Goal: Task Accomplishment & Management: Use online tool/utility

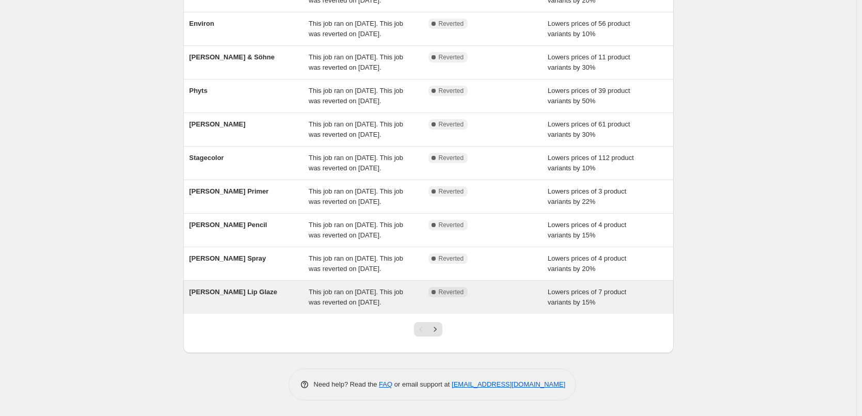
scroll to position [219, 0]
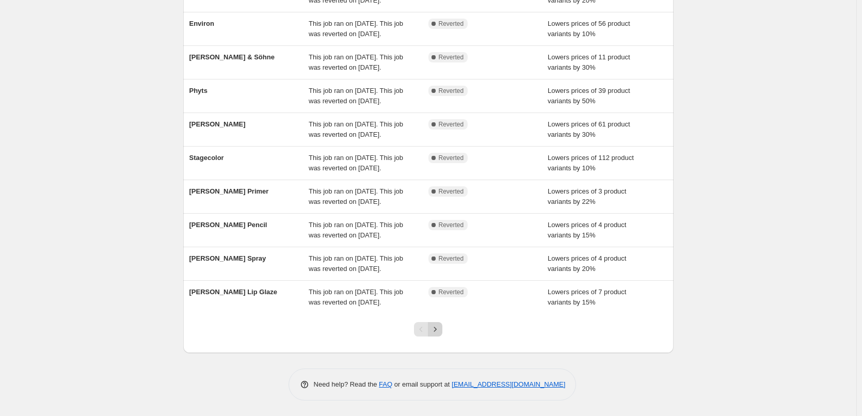
drag, startPoint x: 448, startPoint y: 331, endPoint x: 443, endPoint y: 332, distance: 5.3
click at [447, 331] on div at bounding box center [428, 333] width 42 height 39
click at [440, 332] on icon "Next" at bounding box center [435, 329] width 10 height 10
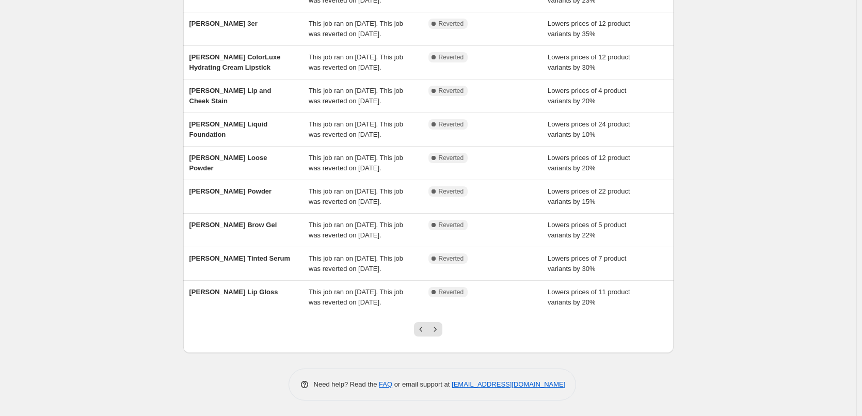
click at [438, 334] on icon "Next" at bounding box center [435, 329] width 10 height 10
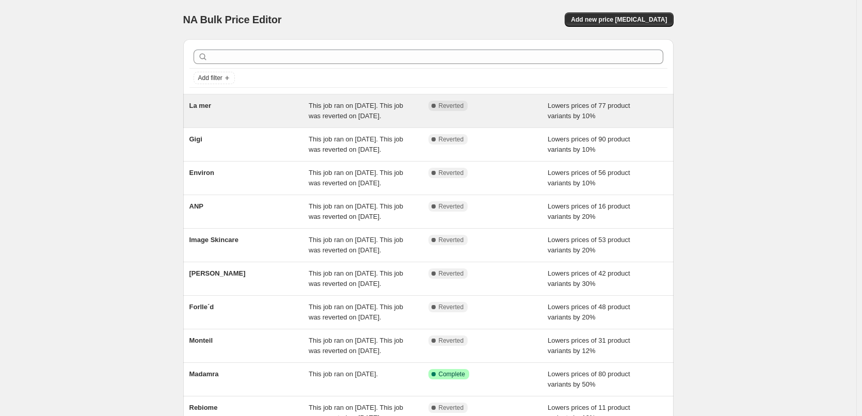
click at [207, 111] on div "La mer" at bounding box center [250, 111] width 120 height 21
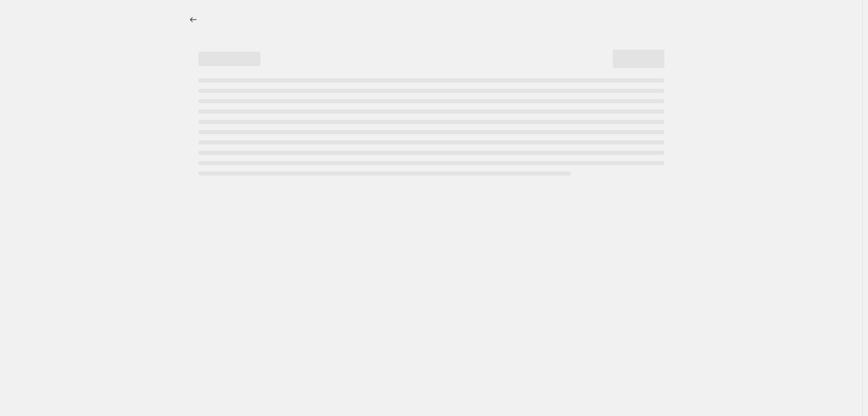
select select "percentage"
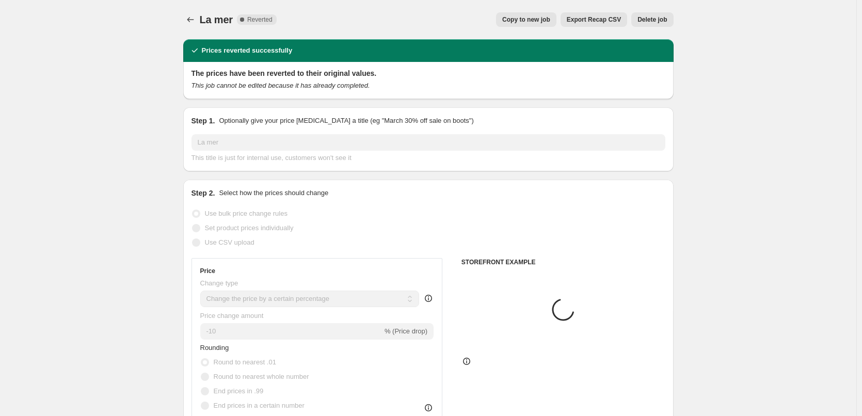
select select "vendor"
click at [517, 38] on div "La mer. This page is ready La mer Complete Reverted Copy to new job Export Reca…" at bounding box center [428, 19] width 491 height 39
click at [526, 20] on span "Copy to new job" at bounding box center [526, 19] width 48 height 8
select select "percentage"
select select "vendor"
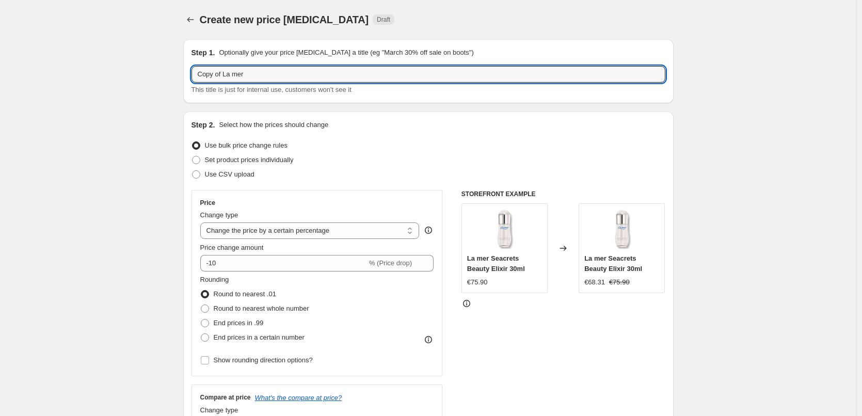
drag, startPoint x: 226, startPoint y: 75, endPoint x: 36, endPoint y: 88, distance: 190.5
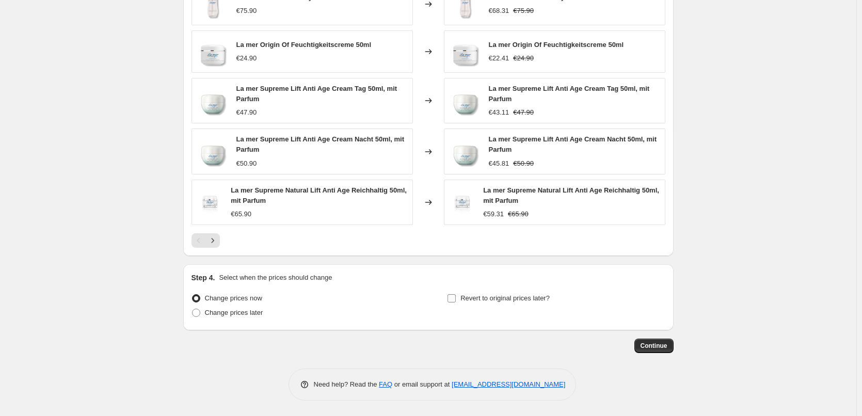
type input "La mer"
click at [514, 302] on span "Revert to original prices later?" at bounding box center [505, 298] width 89 height 8
click at [456, 302] on input "Revert to original prices later?" at bounding box center [452, 298] width 8 height 8
checkbox input "true"
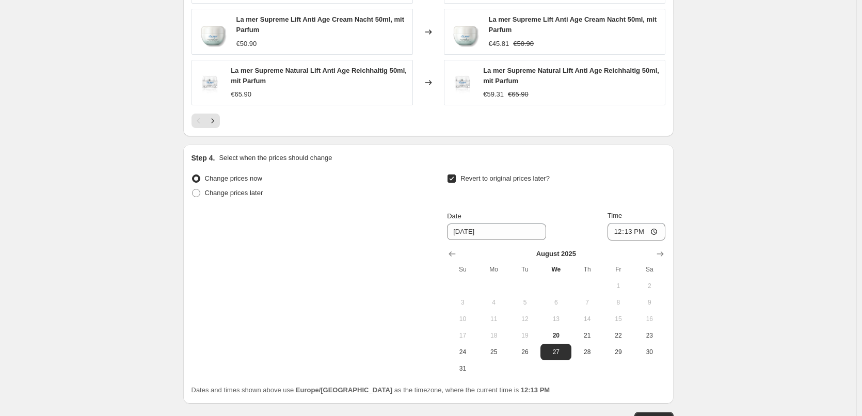
scroll to position [936, 0]
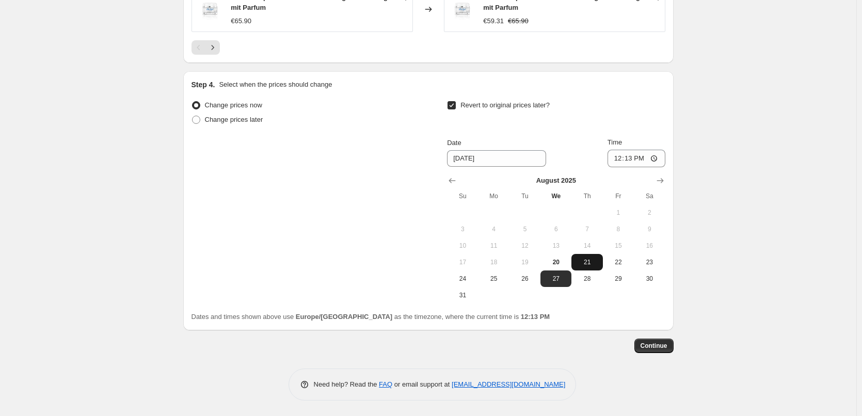
click at [586, 263] on span "21" at bounding box center [587, 262] width 23 height 8
type input "[DATE]"
click at [620, 158] on input "12:13" at bounding box center [637, 159] width 58 height 18
type input "03:00"
click at [652, 340] on button "Continue" at bounding box center [654, 346] width 39 height 14
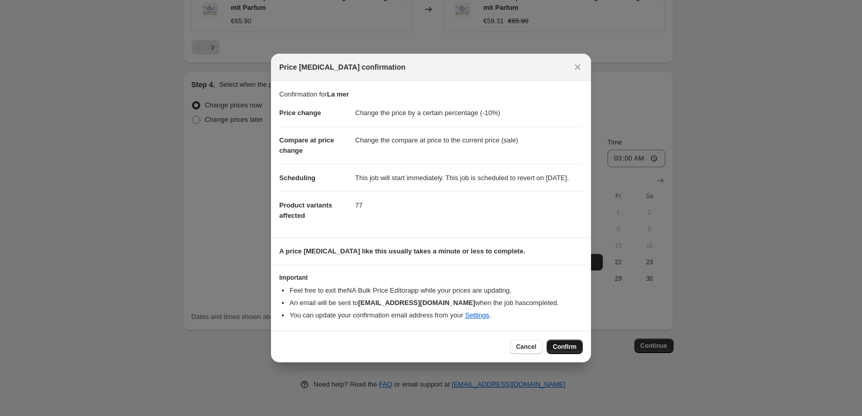
click at [577, 352] on button "Confirm" at bounding box center [565, 347] width 36 height 14
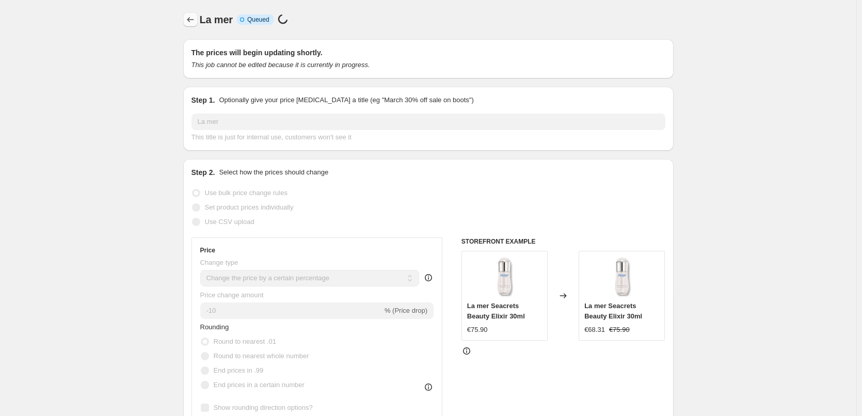
click at [198, 17] on button "Price change jobs" at bounding box center [190, 19] width 14 height 14
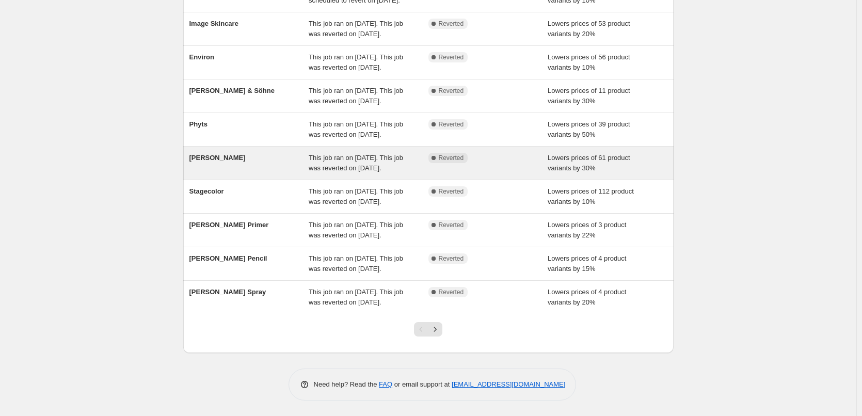
scroll to position [219, 0]
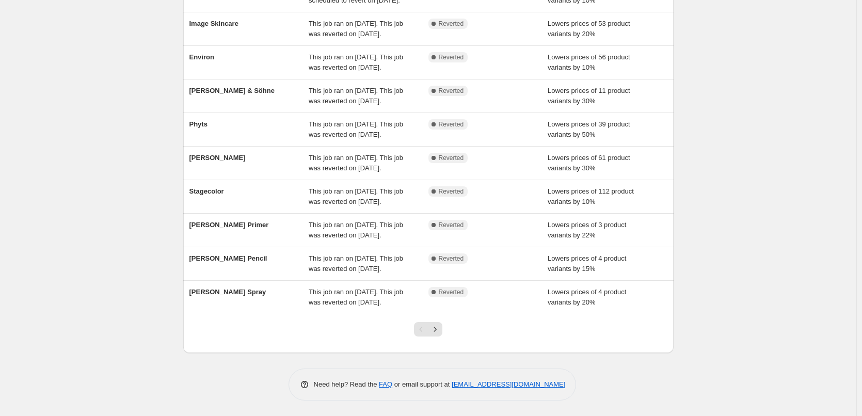
click at [449, 327] on div at bounding box center [428, 333] width 42 height 39
click at [446, 327] on div at bounding box center [428, 333] width 42 height 39
click at [440, 327] on icon "Next" at bounding box center [435, 329] width 10 height 10
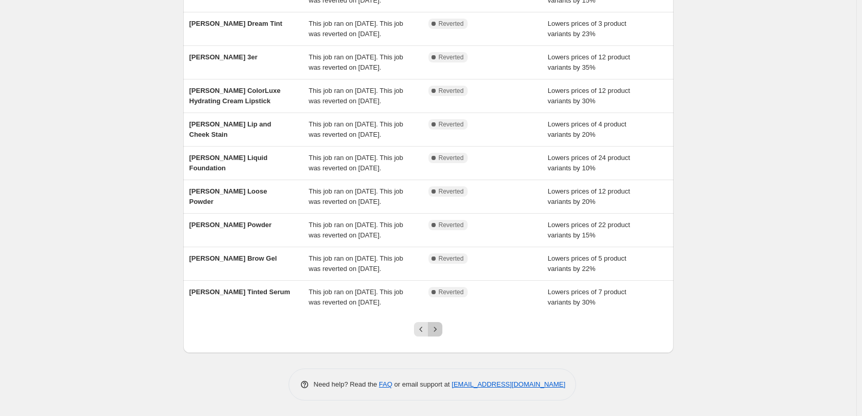
click at [440, 327] on icon "Next" at bounding box center [435, 329] width 10 height 10
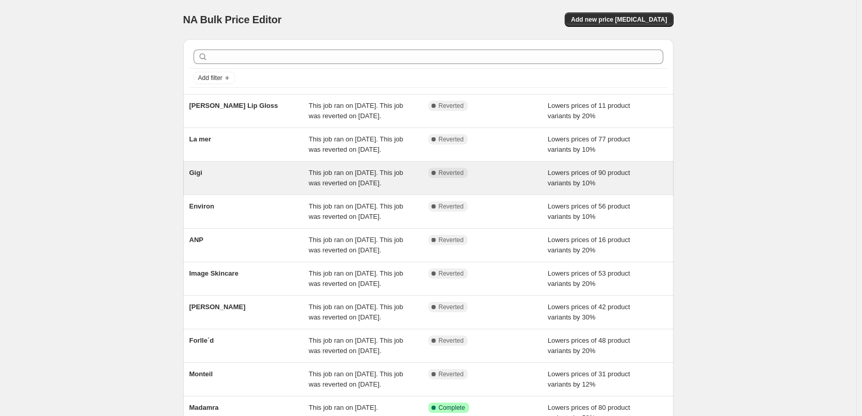
click at [198, 188] on div "Gigi" at bounding box center [250, 178] width 120 height 21
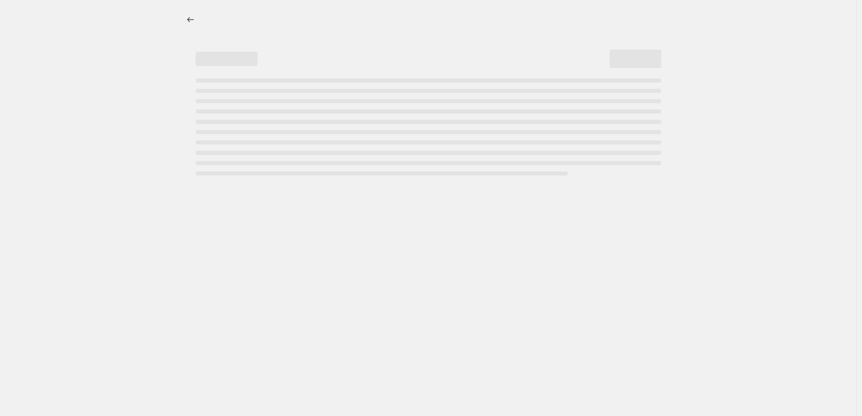
select select "percentage"
select select "vendor"
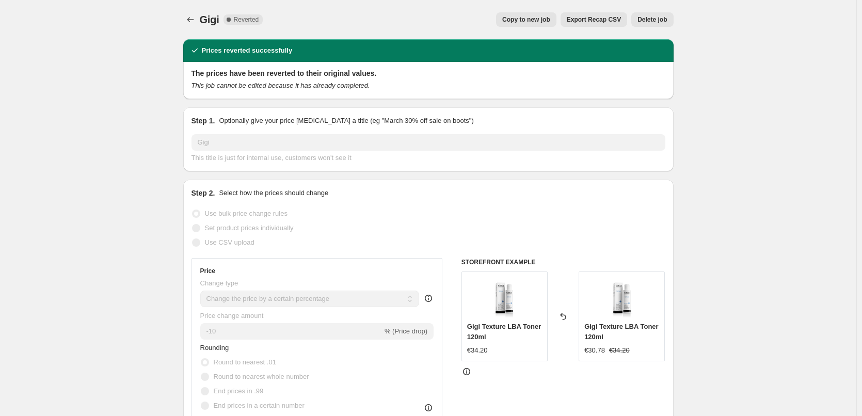
click at [546, 28] on div "Gigi. This page is ready [PERSON_NAME] Complete Reverted Copy to new job Export…" at bounding box center [428, 19] width 491 height 39
click at [545, 19] on span "Copy to new job" at bounding box center [526, 19] width 48 height 8
select select "percentage"
select select "vendor"
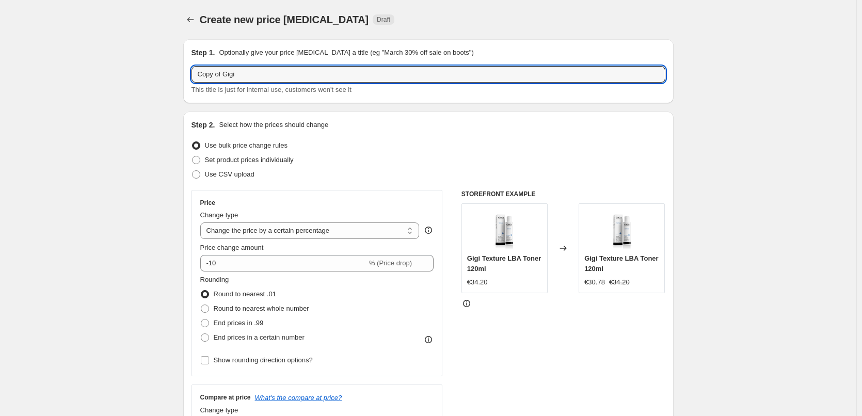
drag, startPoint x: 225, startPoint y: 75, endPoint x: 149, endPoint y: 93, distance: 78.0
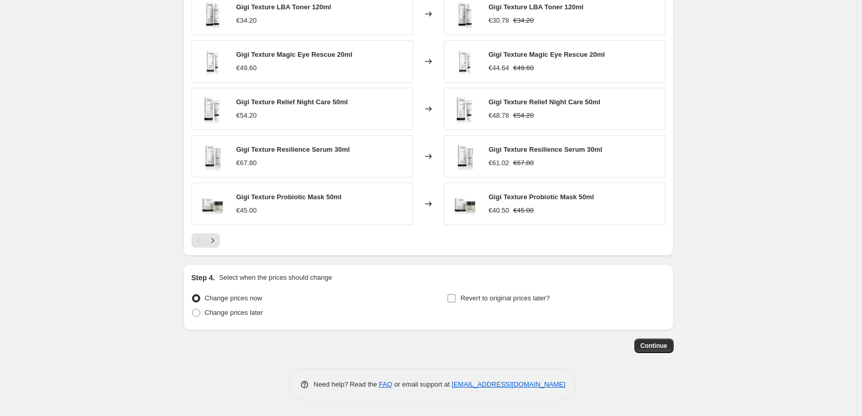
type input "Gigi"
click at [494, 297] on span "Revert to original prices later?" at bounding box center [505, 298] width 89 height 8
click at [456, 297] on input "Revert to original prices later?" at bounding box center [452, 298] width 8 height 8
checkbox input "true"
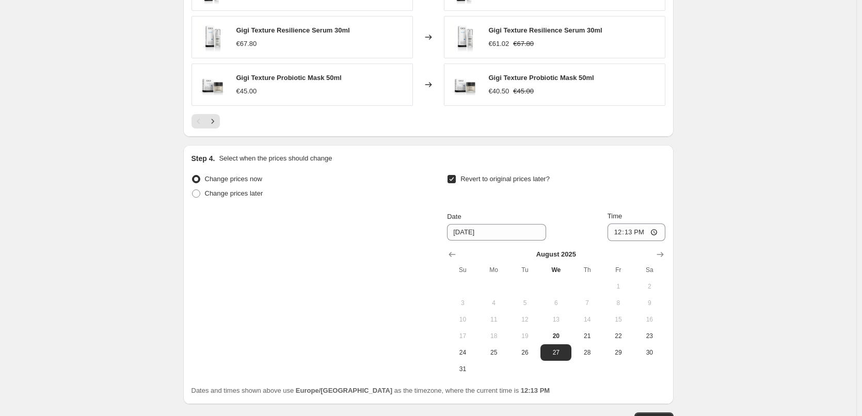
scroll to position [926, 0]
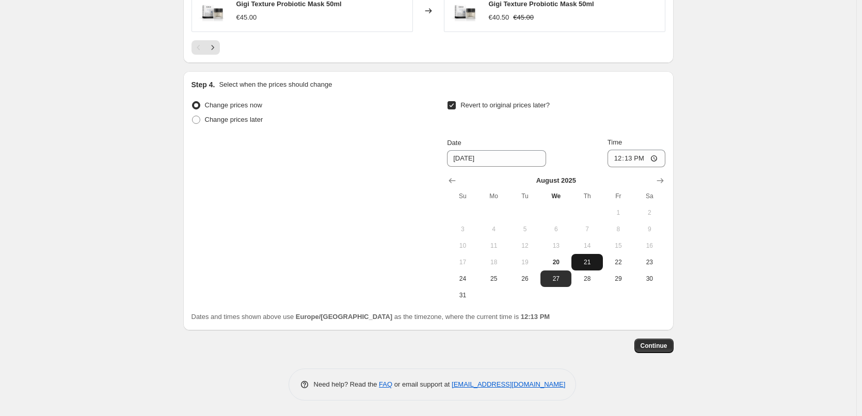
click at [583, 265] on span "21" at bounding box center [587, 262] width 23 height 8
type input "[DATE]"
click at [613, 152] on input "12:13" at bounding box center [637, 159] width 58 height 18
click at [617, 153] on input "12:13" at bounding box center [637, 159] width 58 height 18
type input "03:00"
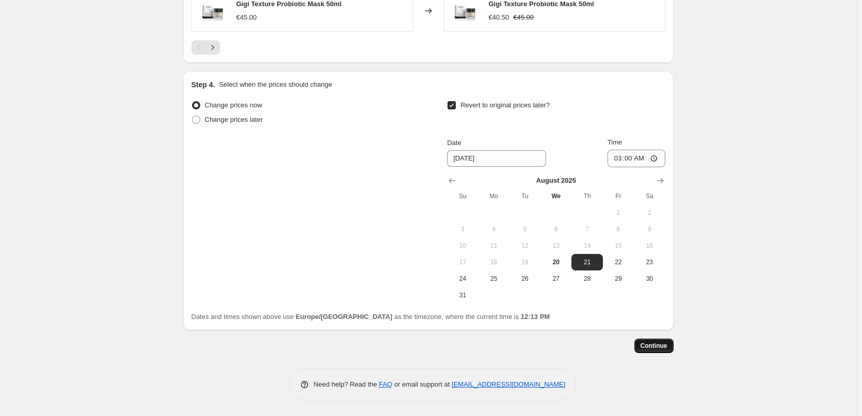
click at [655, 353] on button "Continue" at bounding box center [654, 346] width 39 height 14
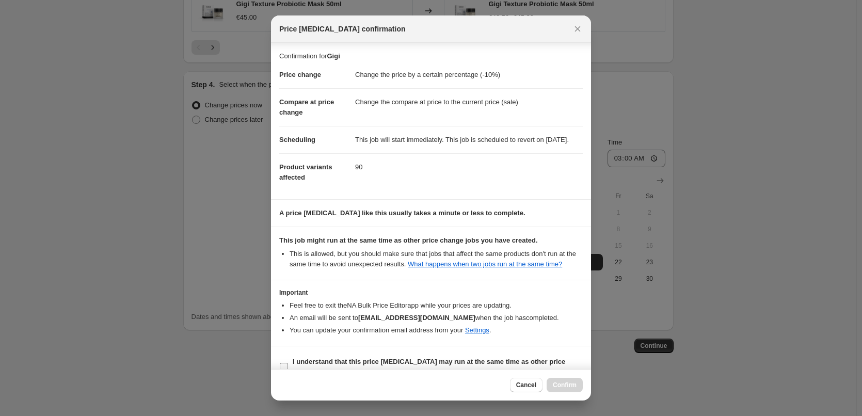
scroll to position [29, 0]
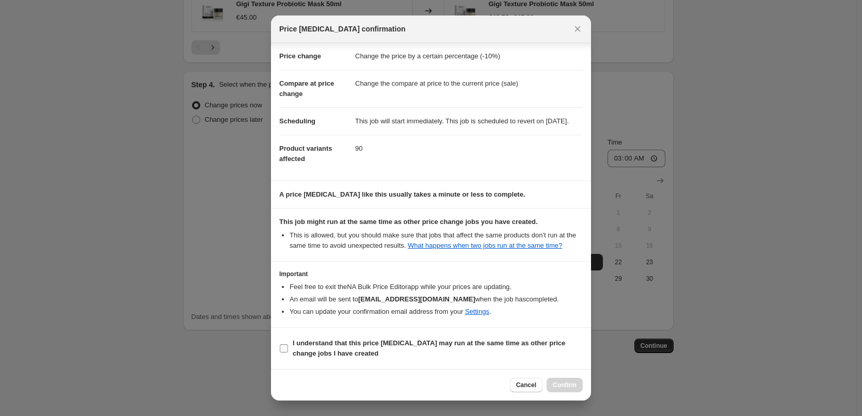
click at [344, 351] on b "I understand that this price [MEDICAL_DATA] may run at the same time as other p…" at bounding box center [429, 348] width 273 height 18
click at [288, 351] on input "I understand that this price [MEDICAL_DATA] may run at the same time as other p…" at bounding box center [284, 348] width 8 height 8
checkbox input "true"
click at [571, 385] on span "Confirm" at bounding box center [565, 385] width 24 height 8
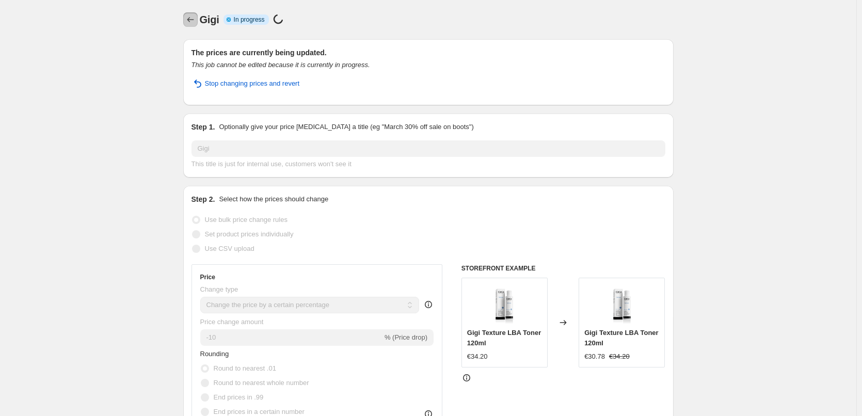
click at [196, 18] on icon "Price change jobs" at bounding box center [190, 19] width 10 height 10
